Goal: Use online tool/utility: Utilize a website feature to perform a specific function

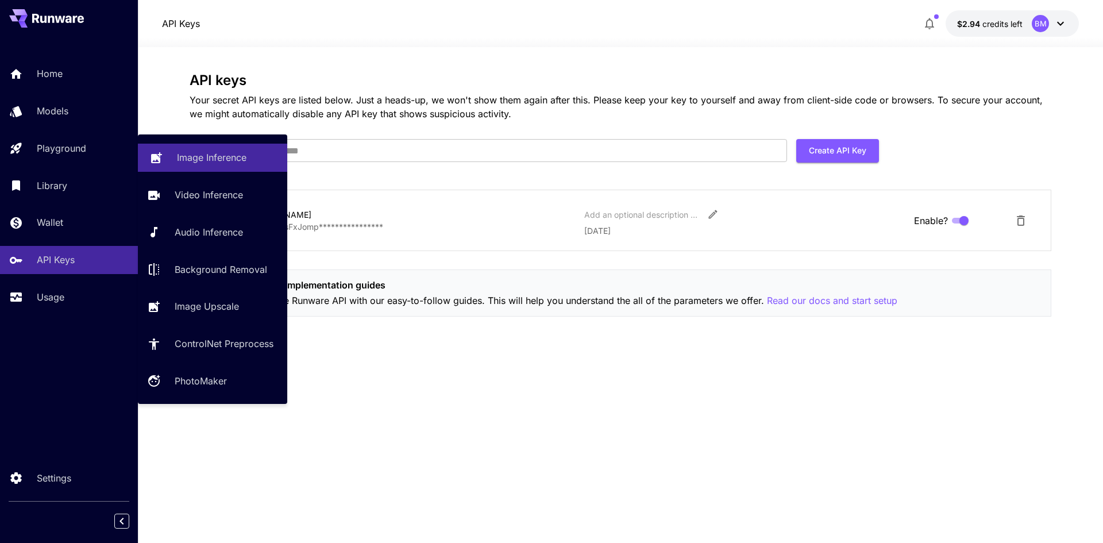
click at [231, 154] on p "Image Inference" at bounding box center [212, 158] width 70 height 14
